Goal: Navigation & Orientation: Find specific page/section

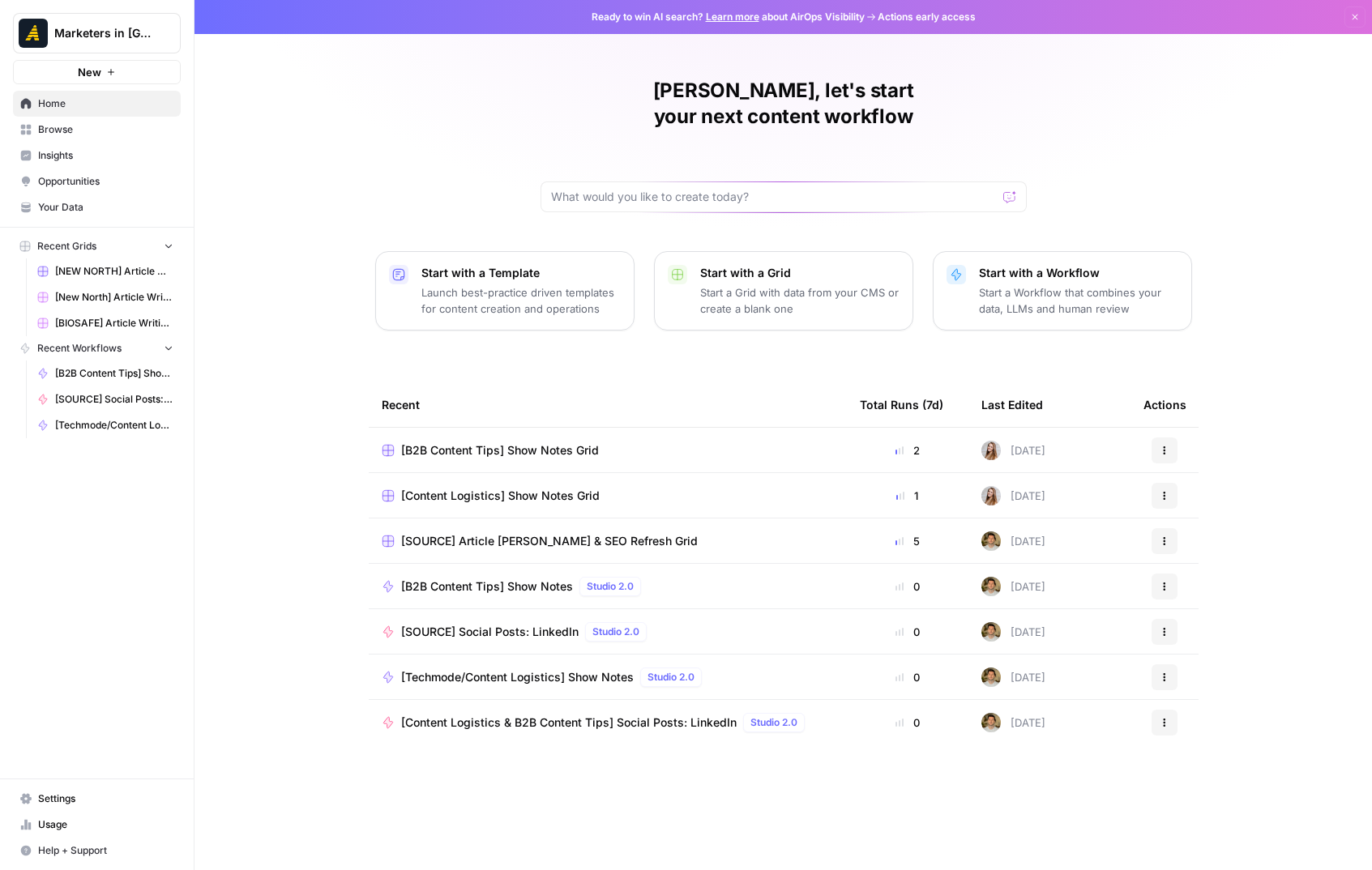
click at [56, 129] on span "Browse" at bounding box center [105, 129] width 135 height 14
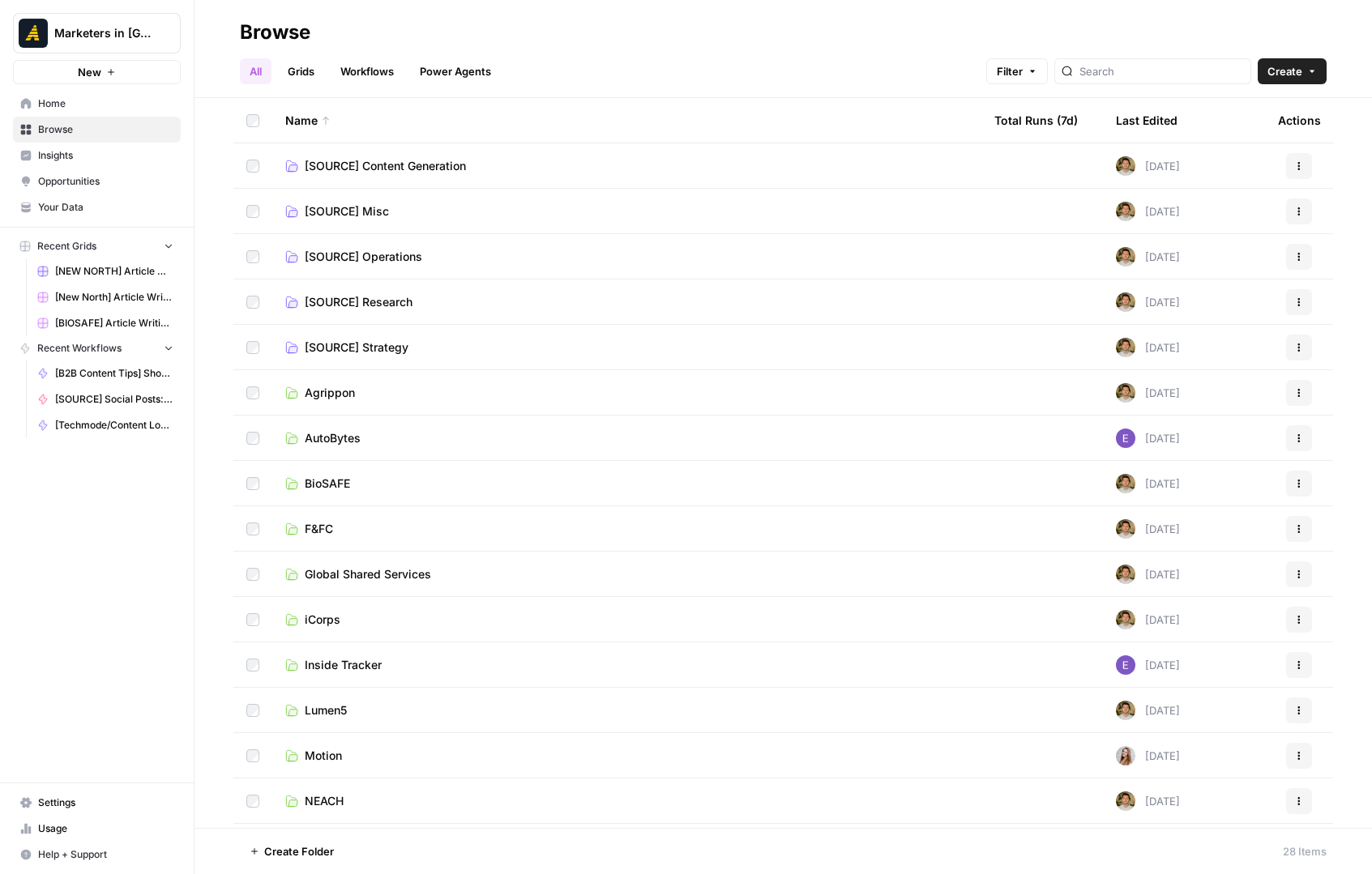
click at [379, 748] on link "Motion" at bounding box center [627, 756] width 683 height 16
click at [350, 754] on link "Motion" at bounding box center [627, 756] width 683 height 16
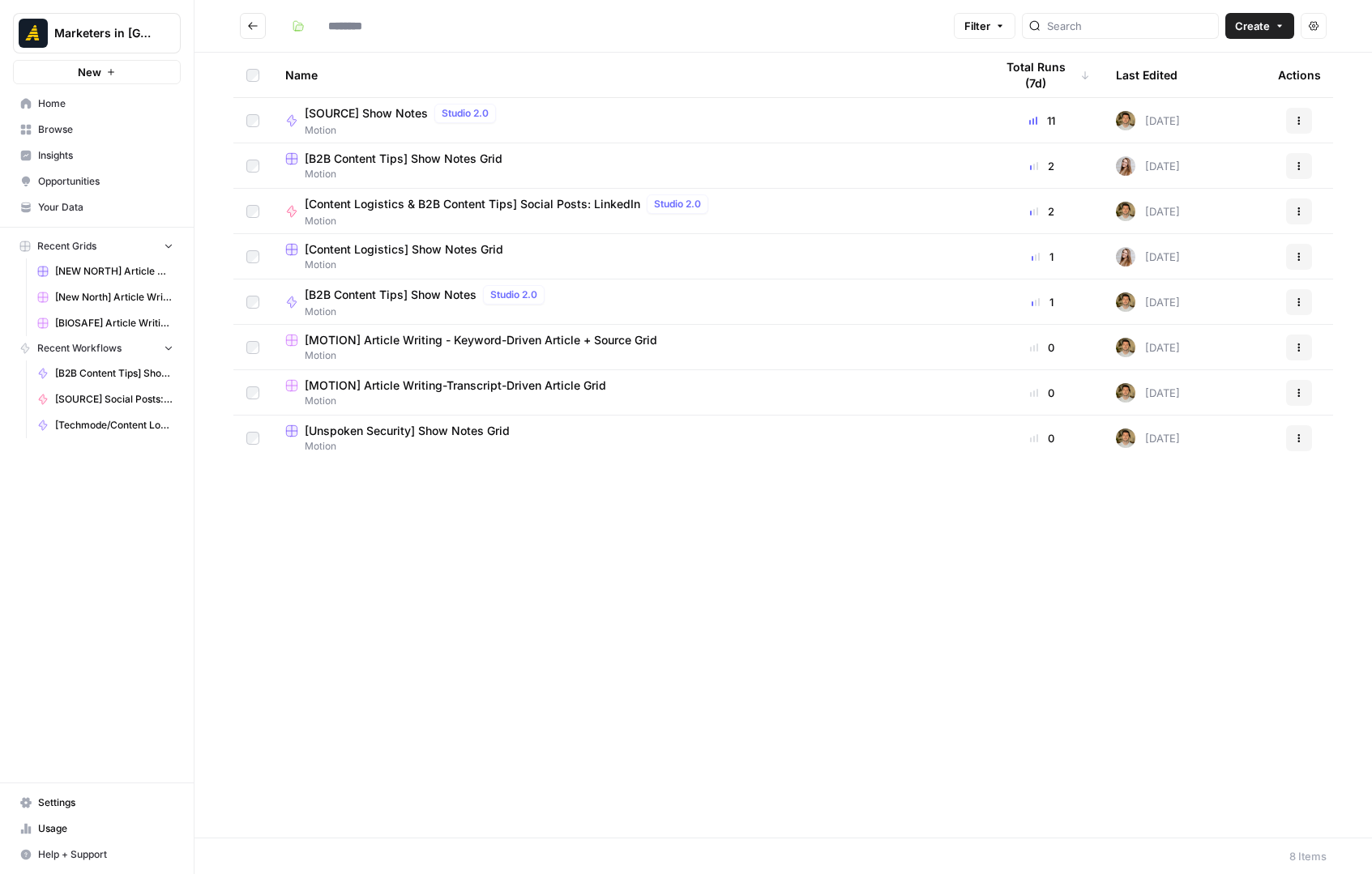
type input "******"
click at [251, 31] on button "Go back" at bounding box center [252, 25] width 25 height 25
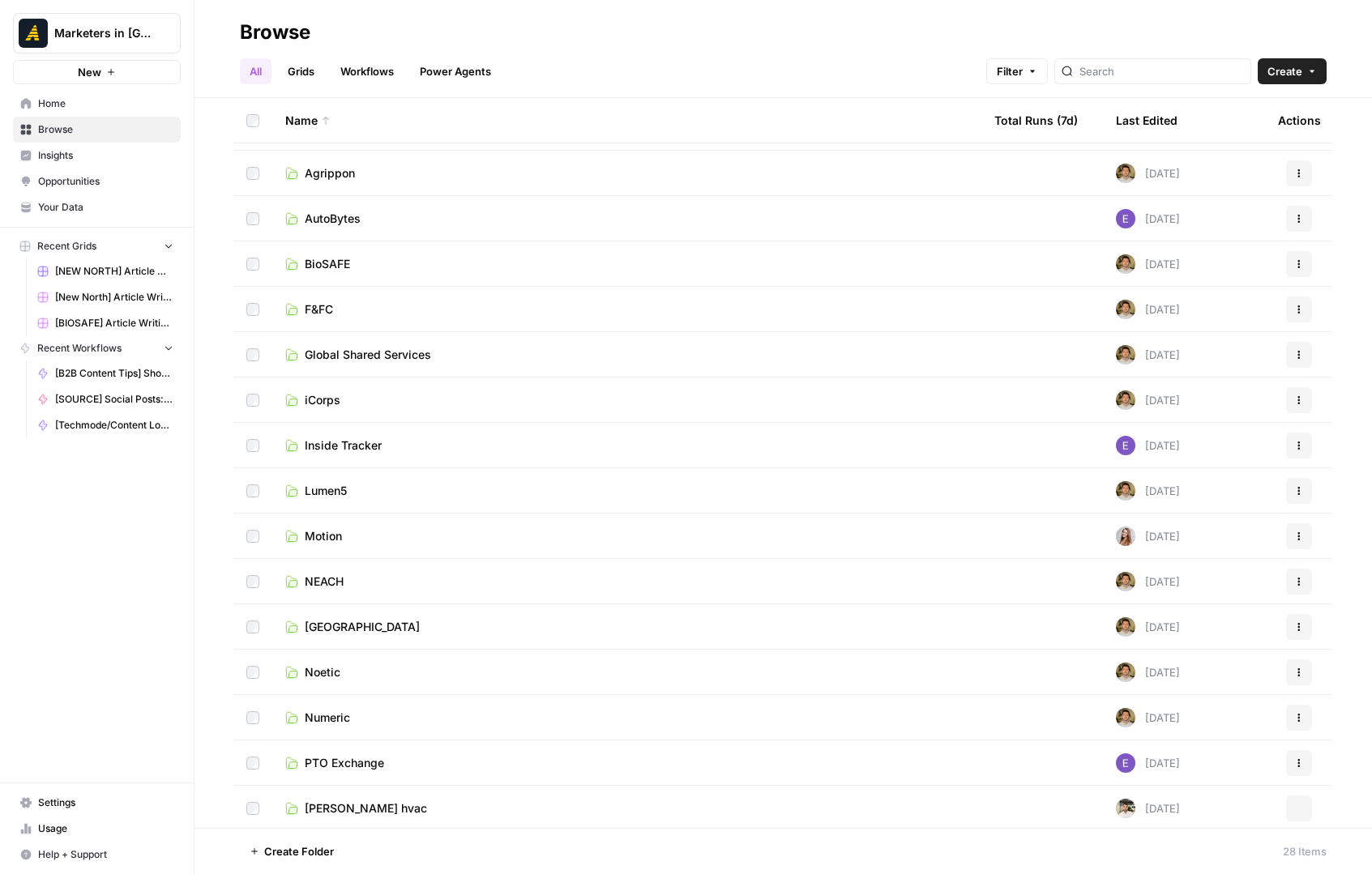
scroll to position [222, 0]
click at [343, 627] on span "[GEOGRAPHIC_DATA]" at bounding box center [362, 624] width 115 height 16
